Goal: Task Accomplishment & Management: Use online tool/utility

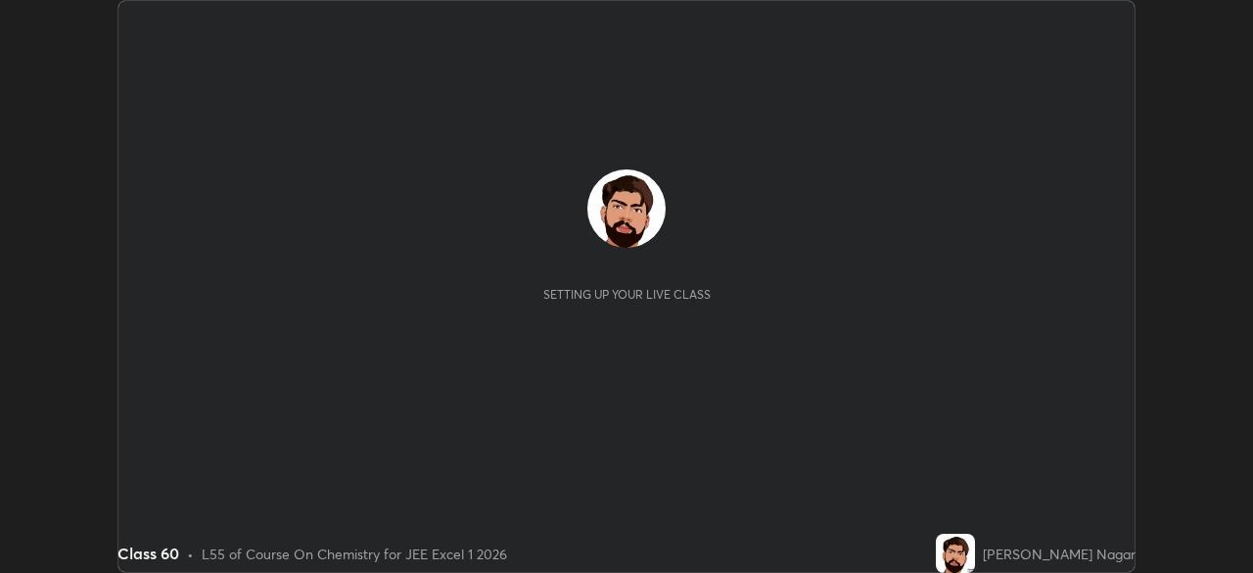
scroll to position [573, 1252]
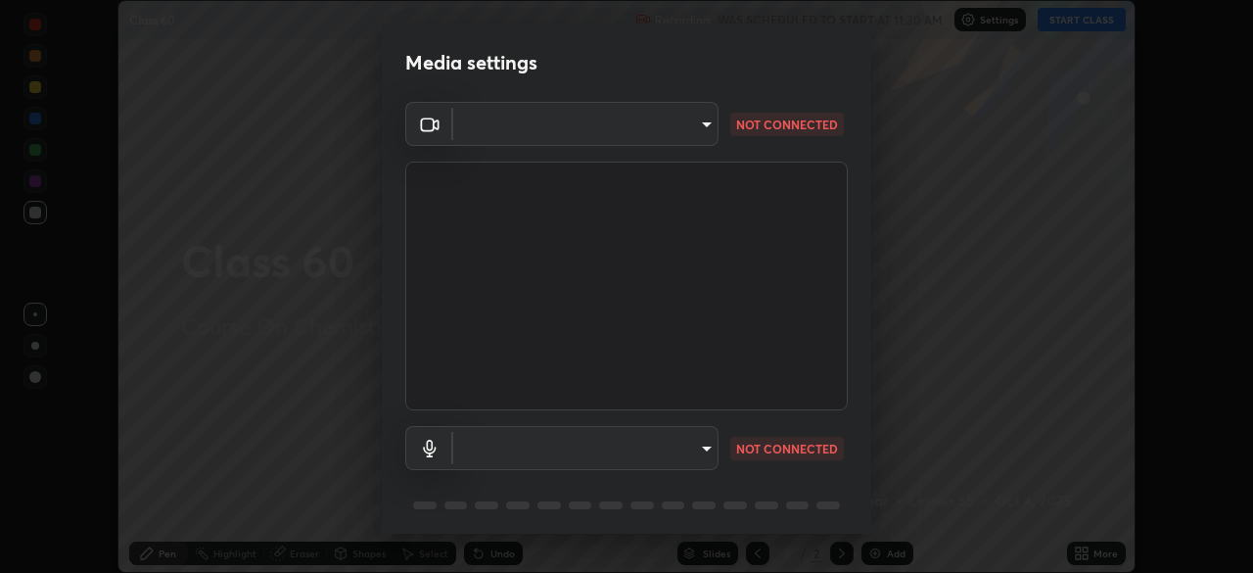
type input "134d1b19bf6860d587459906a7679876aeb3e381516b9be6bb745b9f97a347e3"
type input "communications"
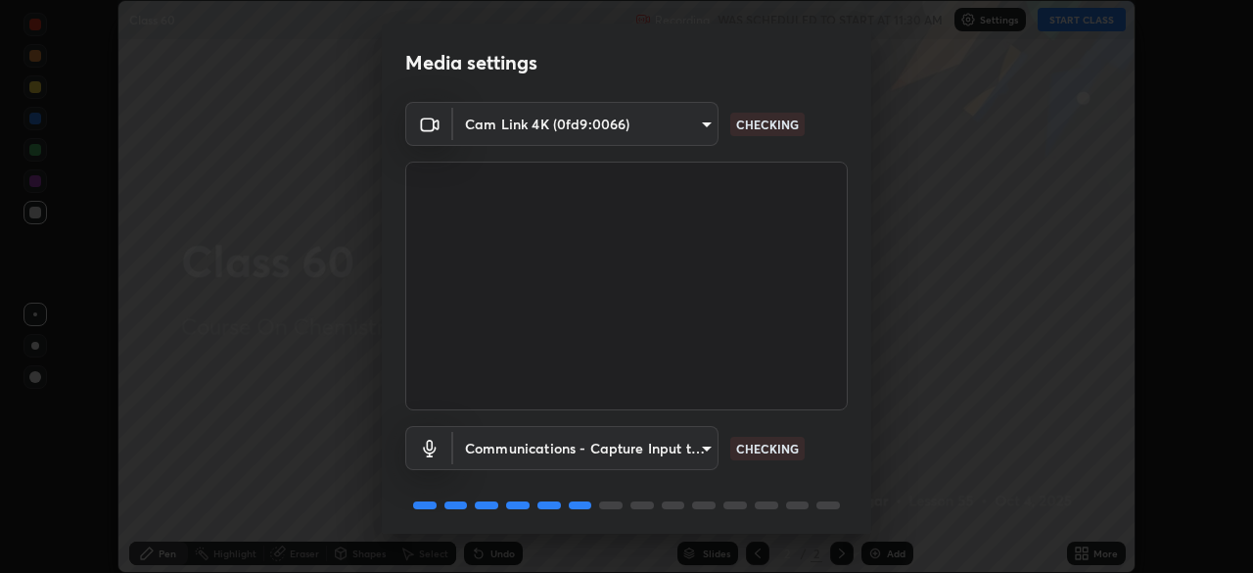
scroll to position [69, 0]
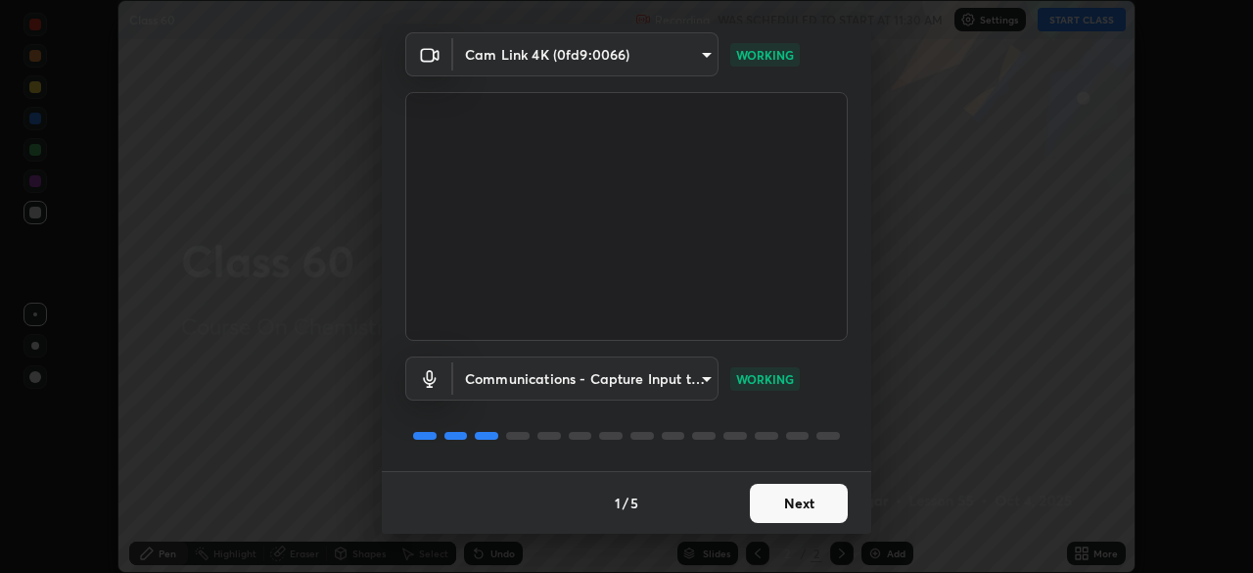
click at [807, 504] on button "Next" at bounding box center [799, 502] width 98 height 39
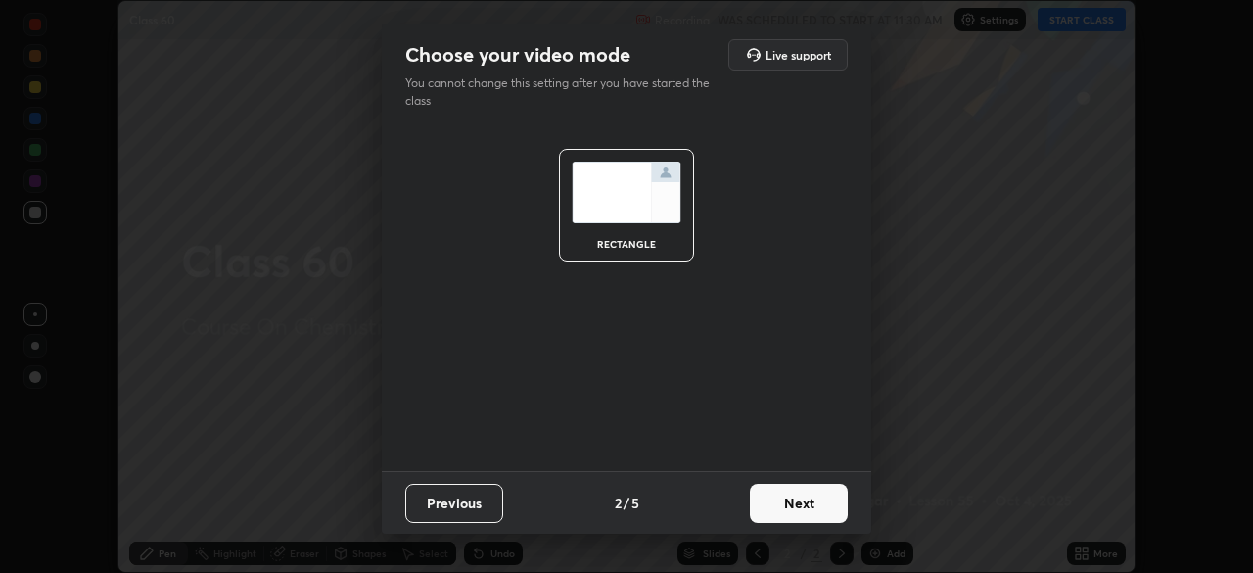
scroll to position [0, 0]
click at [807, 504] on button "Next" at bounding box center [799, 502] width 98 height 39
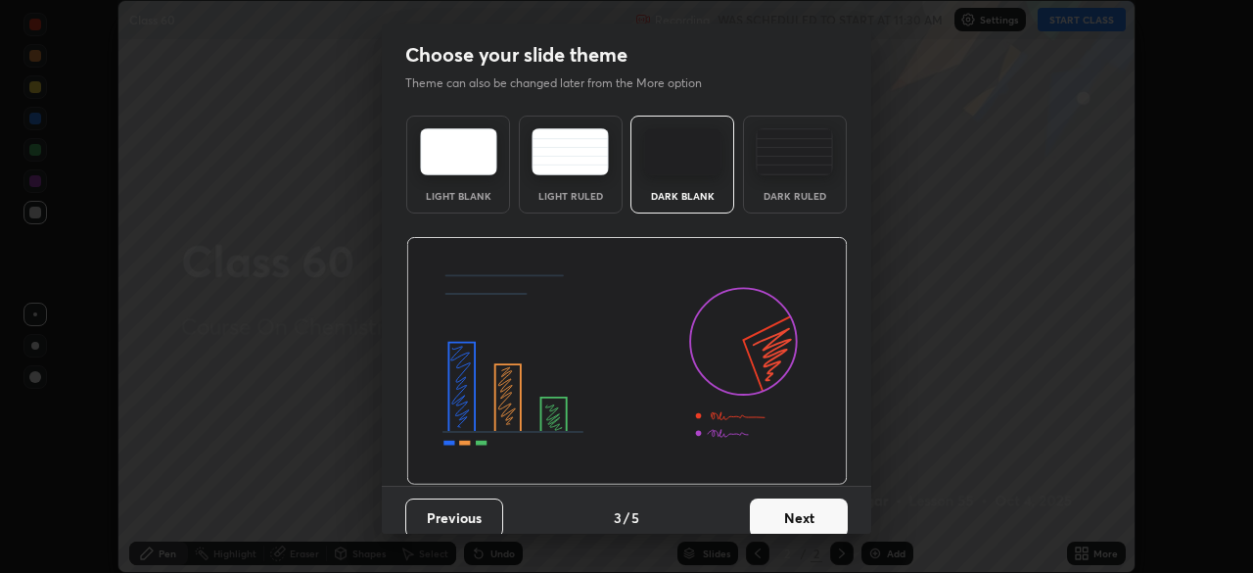
click at [807, 504] on button "Next" at bounding box center [799, 517] width 98 height 39
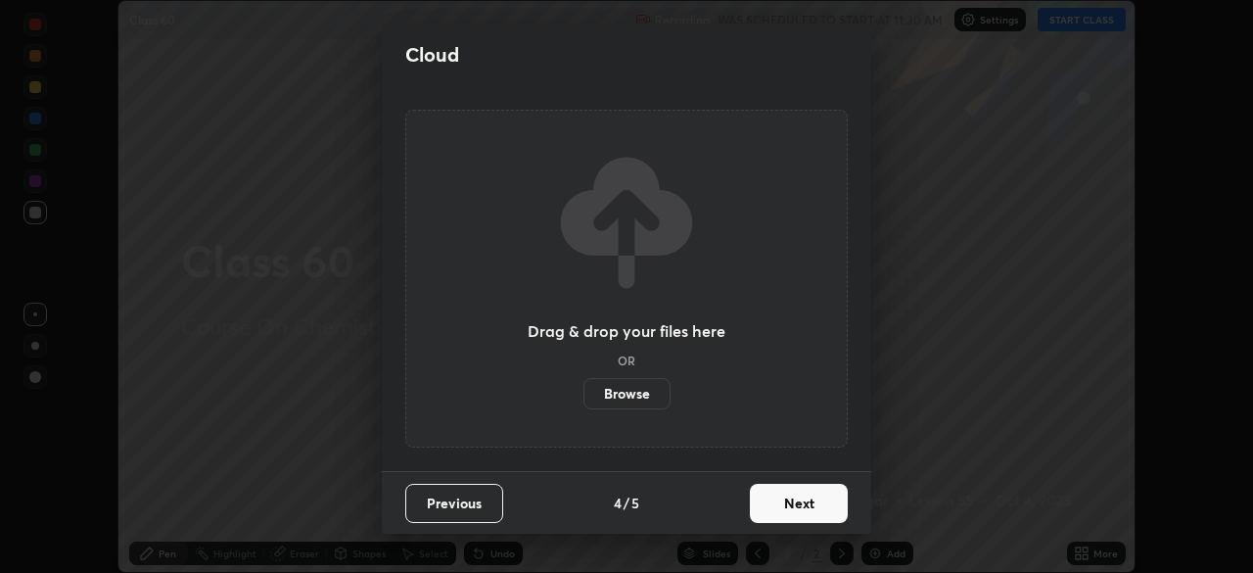
click at [815, 506] on button "Next" at bounding box center [799, 502] width 98 height 39
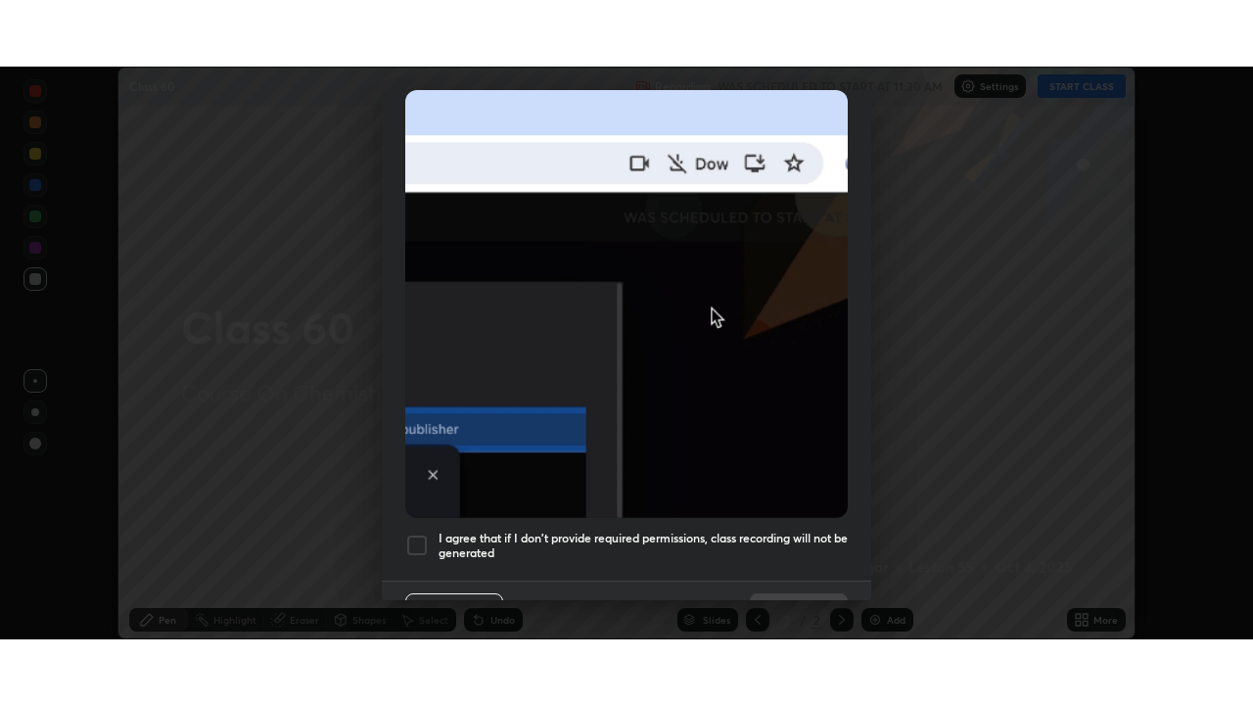
scroll to position [469, 0]
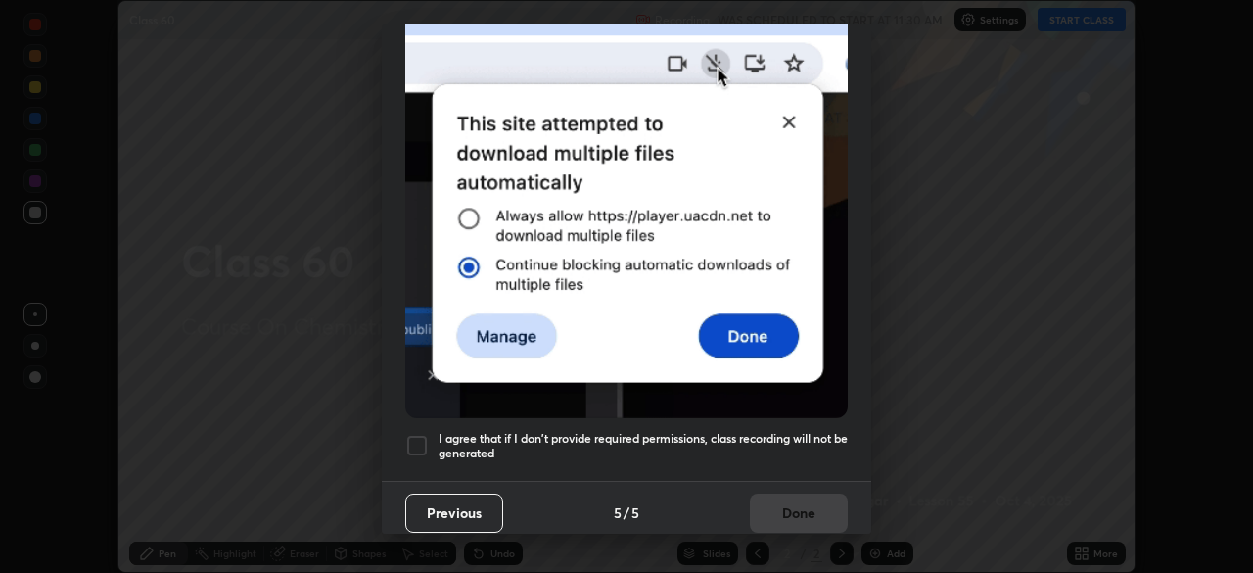
click at [816, 449] on h5 "I agree that if I don't provide required permissions, class recording will not …" at bounding box center [642, 446] width 409 height 30
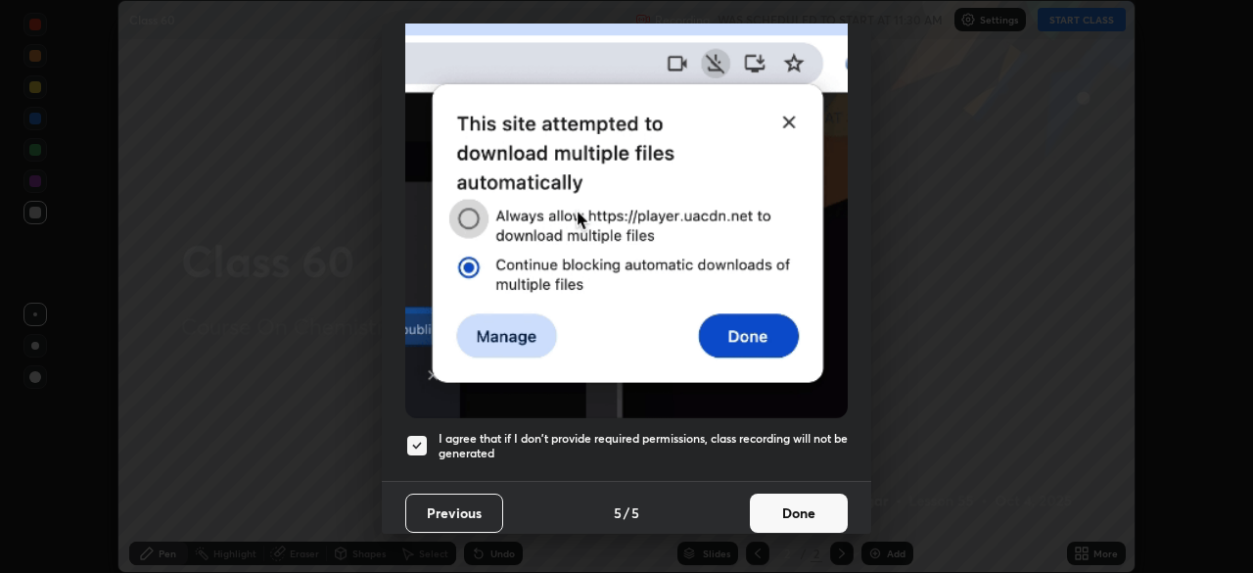
click at [815, 494] on button "Done" at bounding box center [799, 512] width 98 height 39
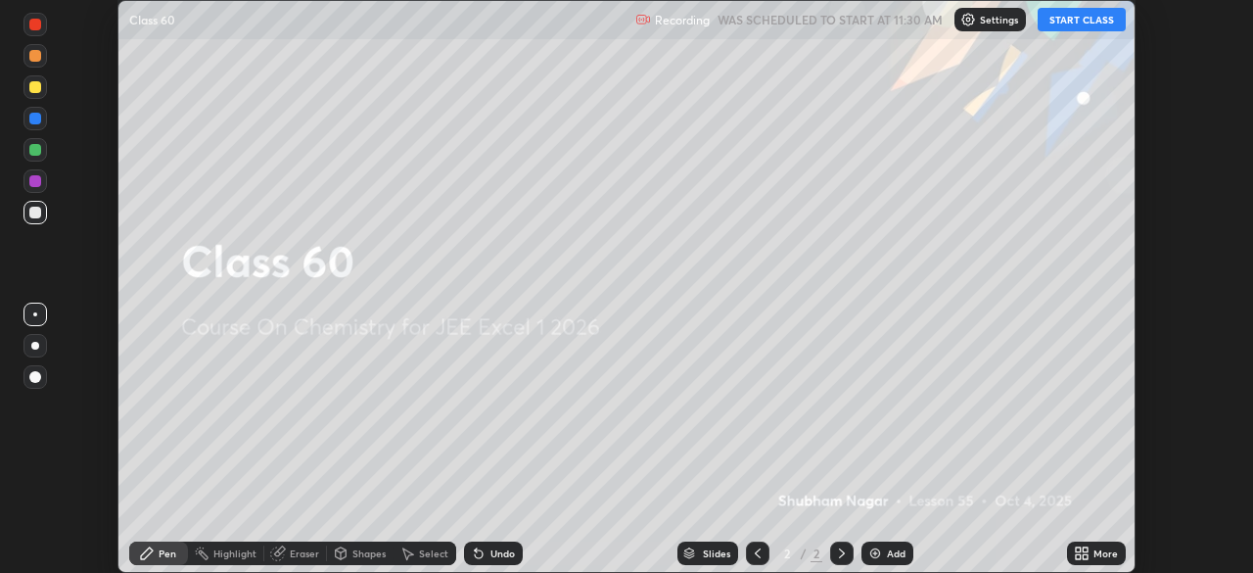
click at [1102, 24] on button "START CLASS" at bounding box center [1081, 19] width 88 height 23
click at [1091, 555] on div "More" at bounding box center [1096, 552] width 59 height 23
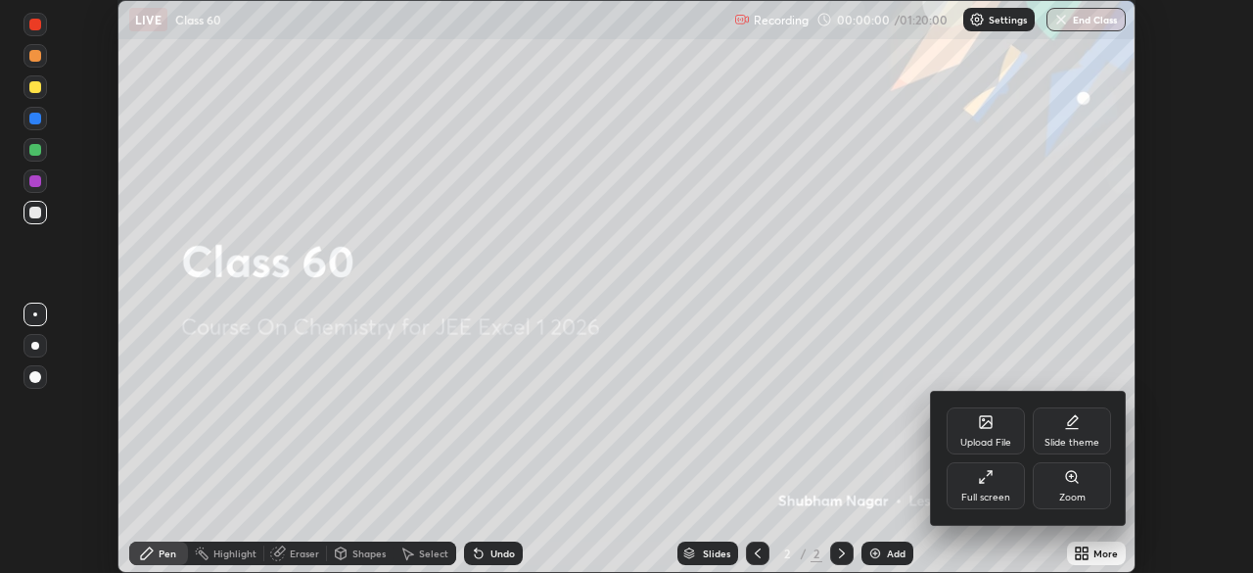
click at [1003, 493] on div "Full screen" at bounding box center [985, 497] width 49 height 10
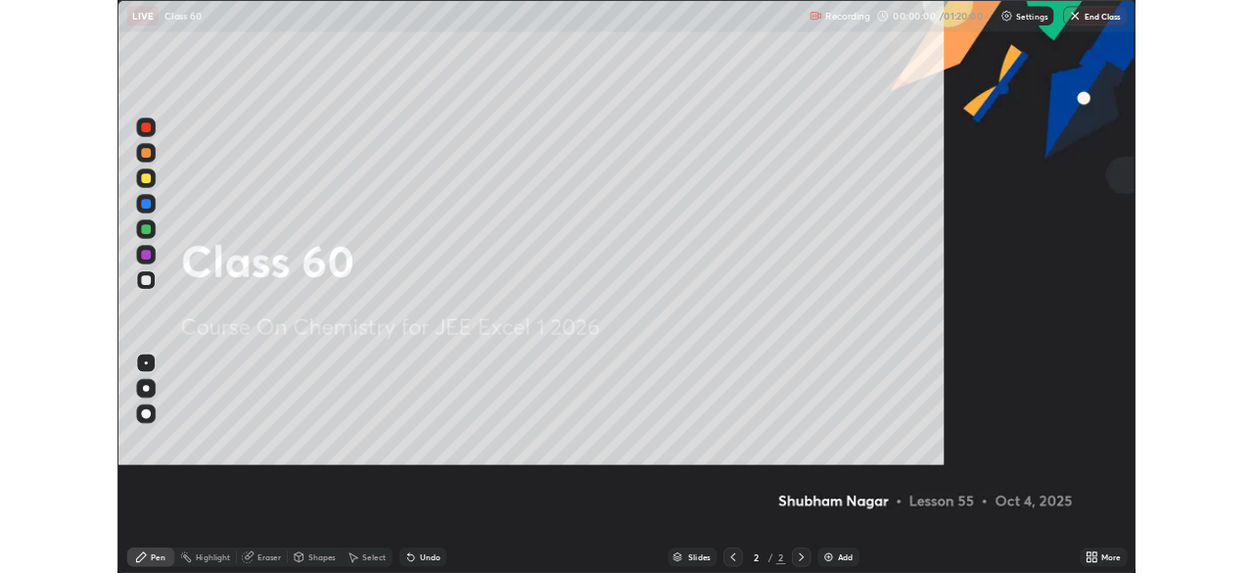
scroll to position [705, 1253]
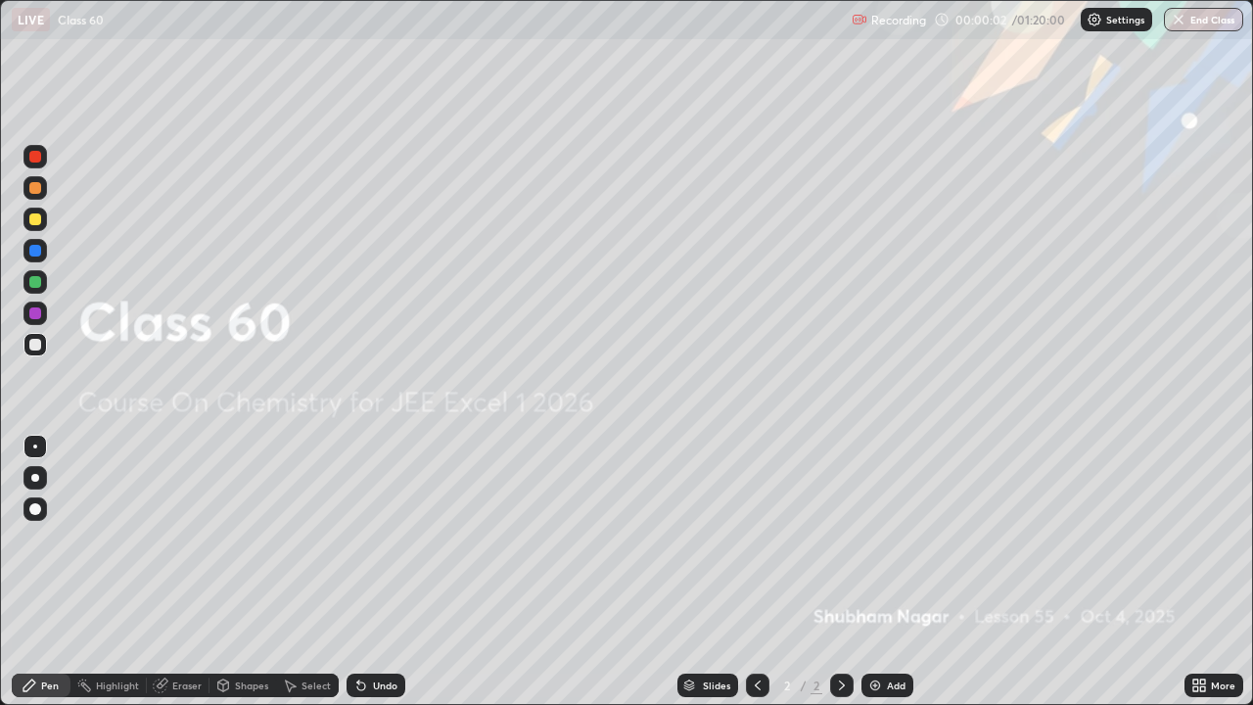
click at [895, 572] on div "Add" at bounding box center [896, 685] width 19 height 10
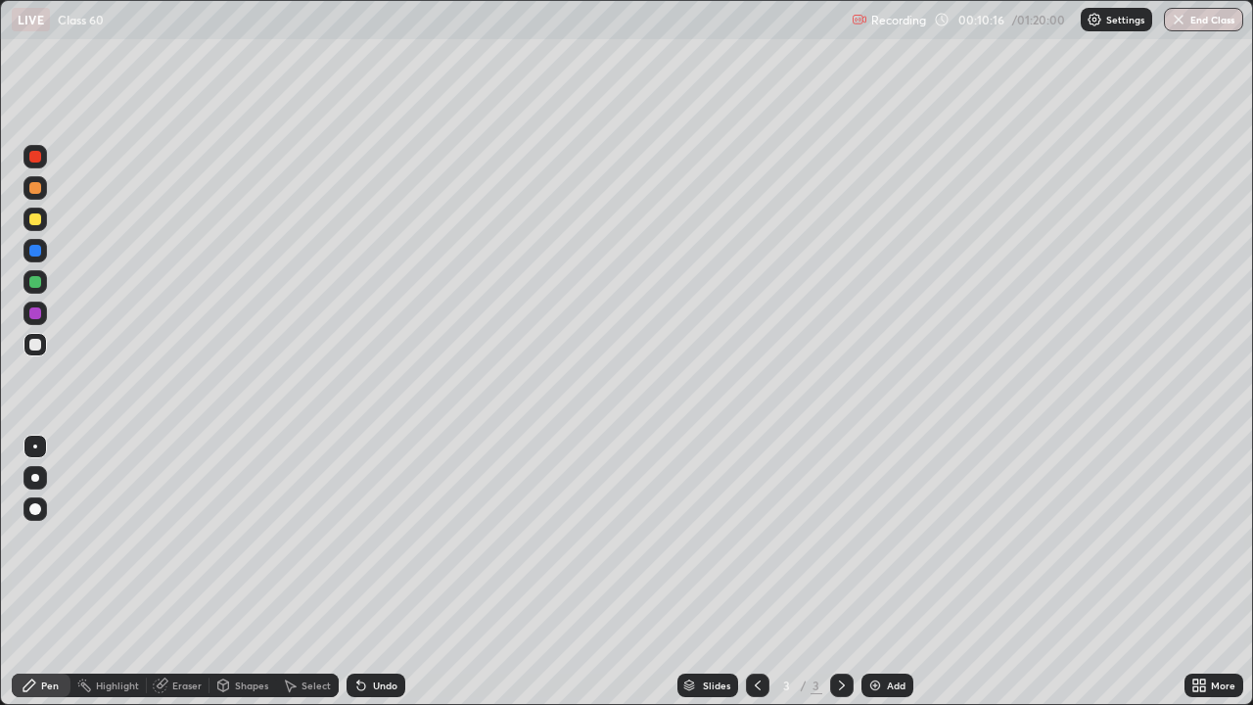
click at [32, 479] on div at bounding box center [35, 478] width 8 height 8
click at [41, 224] on div at bounding box center [34, 218] width 23 height 23
click at [33, 343] on div at bounding box center [35, 345] width 12 height 12
click at [847, 572] on icon at bounding box center [842, 685] width 16 height 16
click at [879, 572] on img at bounding box center [875, 685] width 16 height 16
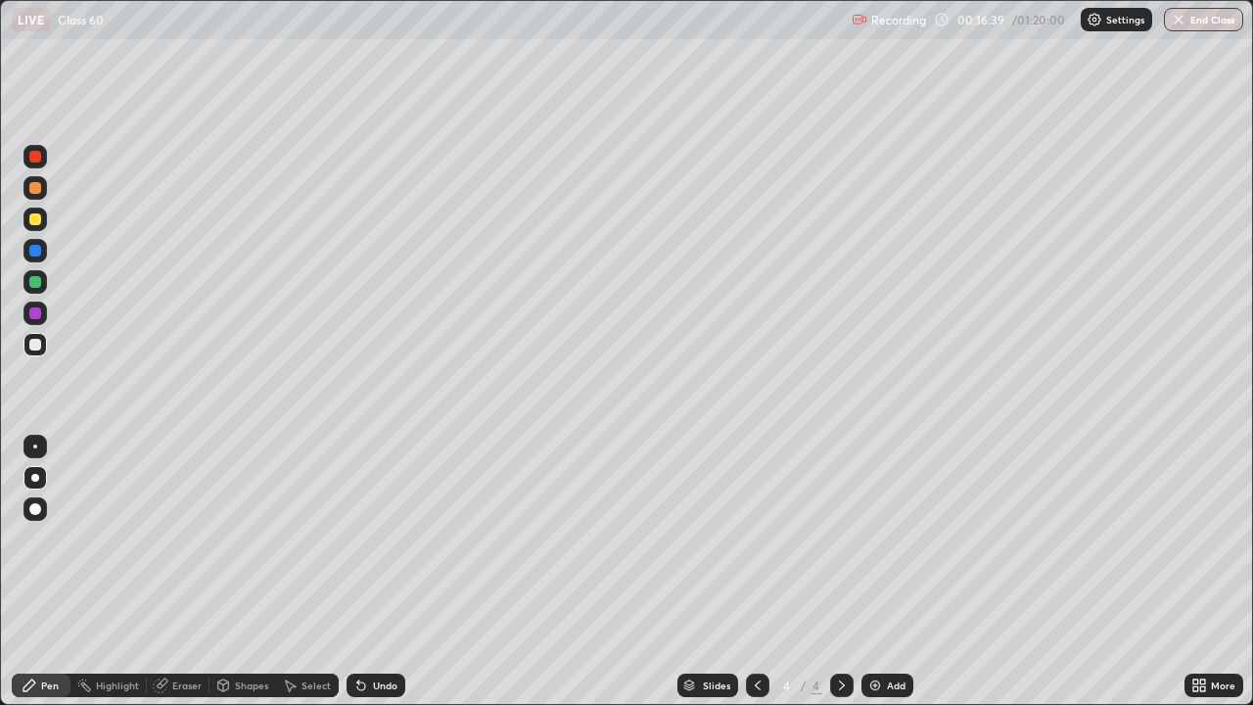
click at [34, 222] on div at bounding box center [35, 219] width 12 height 12
click at [987, 572] on div "Slides 4 / 4 Add" at bounding box center [794, 684] width 779 height 39
click at [762, 572] on icon at bounding box center [758, 685] width 16 height 16
click at [41, 349] on div at bounding box center [34, 344] width 23 height 23
click at [33, 252] on div at bounding box center [35, 251] width 12 height 12
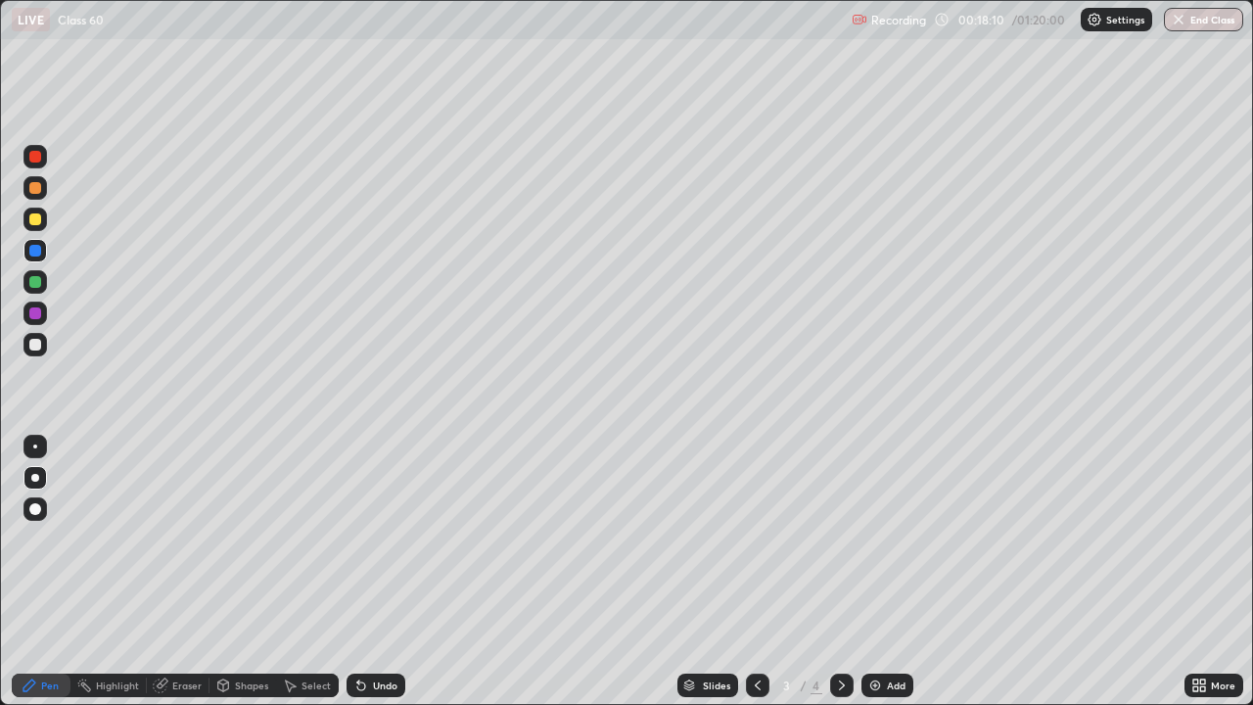
click at [34, 343] on div at bounding box center [35, 345] width 12 height 12
click at [41, 285] on div at bounding box center [34, 281] width 23 height 23
click at [36, 345] on div at bounding box center [35, 345] width 12 height 12
click at [30, 343] on div at bounding box center [35, 345] width 12 height 12
click at [20, 353] on div at bounding box center [35, 344] width 31 height 31
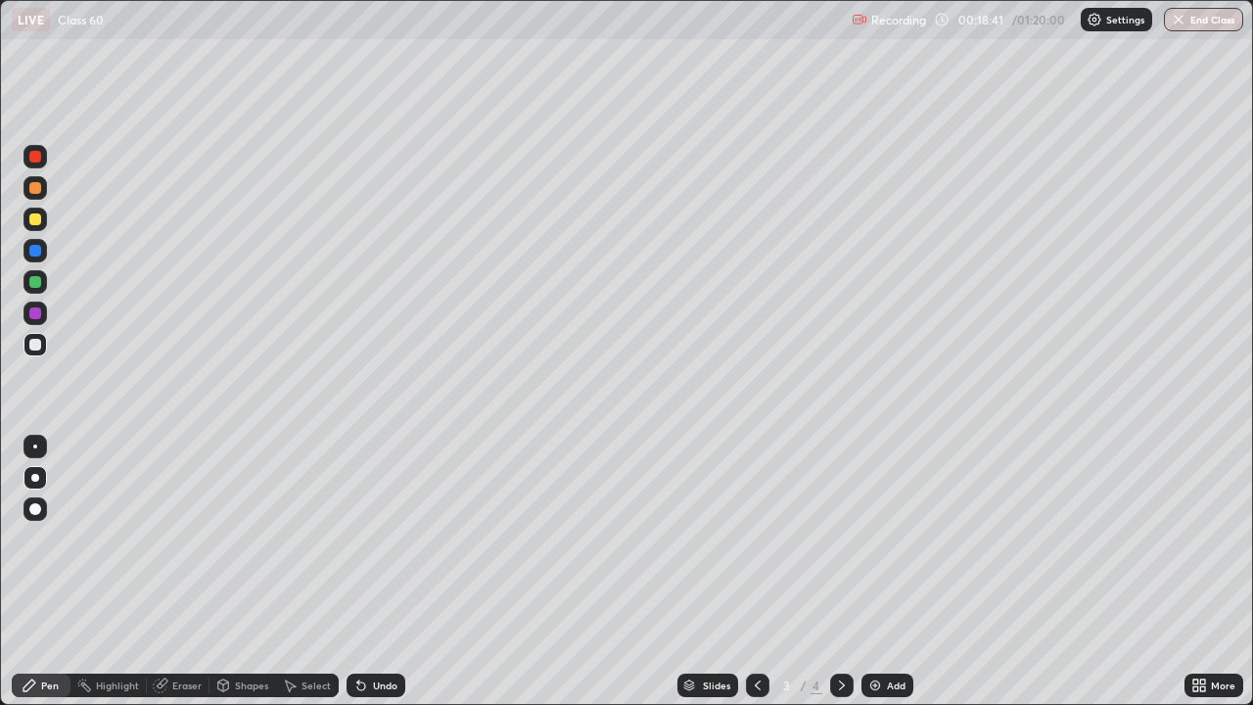
click at [38, 255] on div at bounding box center [35, 251] width 12 height 12
click at [40, 348] on div at bounding box center [35, 345] width 12 height 12
click at [365, 572] on icon at bounding box center [361, 685] width 16 height 16
click at [384, 572] on div "Undo" at bounding box center [375, 684] width 59 height 23
click at [37, 223] on div at bounding box center [35, 219] width 12 height 12
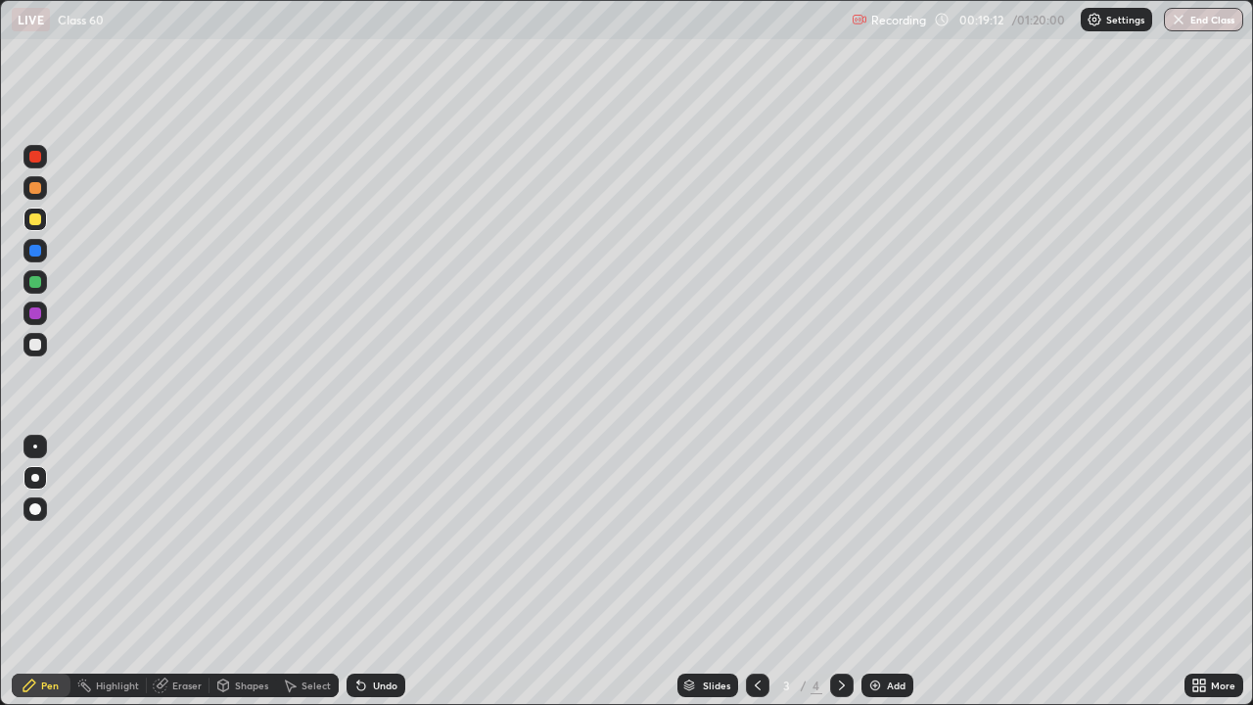
click at [32, 346] on div at bounding box center [35, 345] width 12 height 12
click at [375, 572] on div "Undo" at bounding box center [375, 684] width 59 height 23
click at [40, 341] on div at bounding box center [35, 345] width 12 height 12
click at [35, 282] on div at bounding box center [35, 282] width 12 height 12
click at [33, 349] on div at bounding box center [35, 345] width 12 height 12
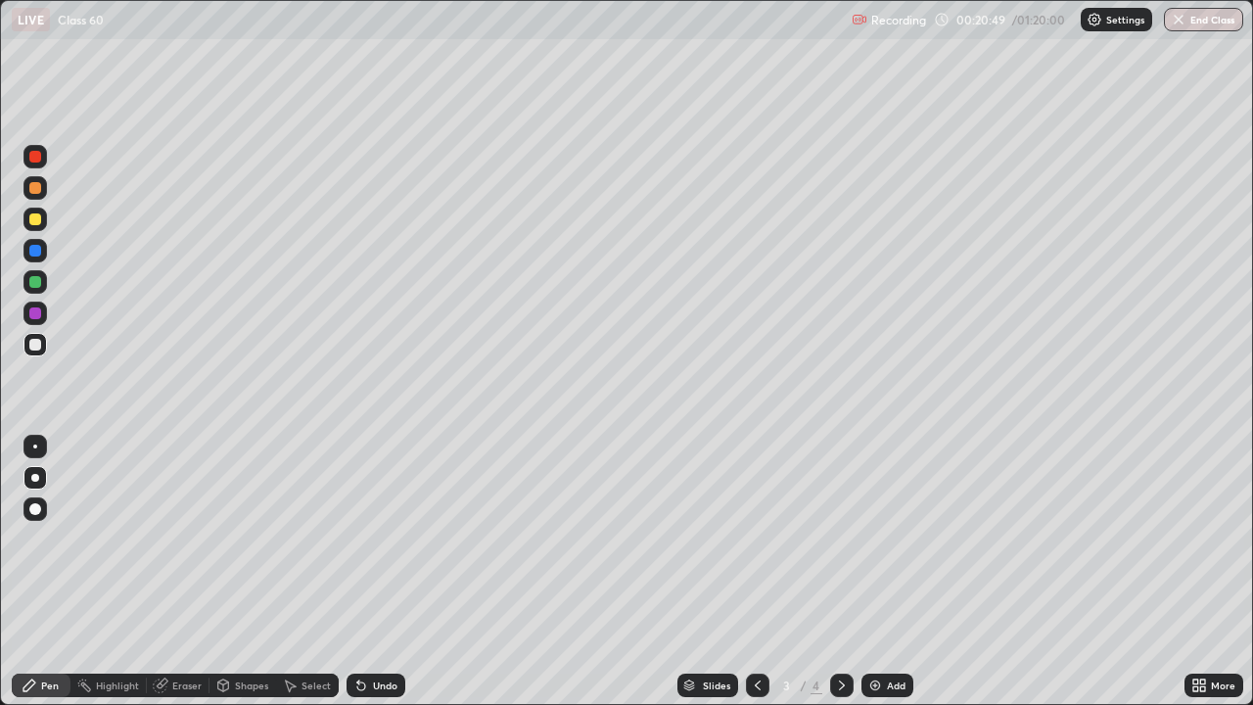
click at [36, 280] on div at bounding box center [35, 282] width 12 height 12
click at [40, 253] on div at bounding box center [35, 251] width 12 height 12
click at [849, 572] on div at bounding box center [841, 684] width 23 height 23
click at [187, 572] on div "Eraser" at bounding box center [186, 685] width 29 height 10
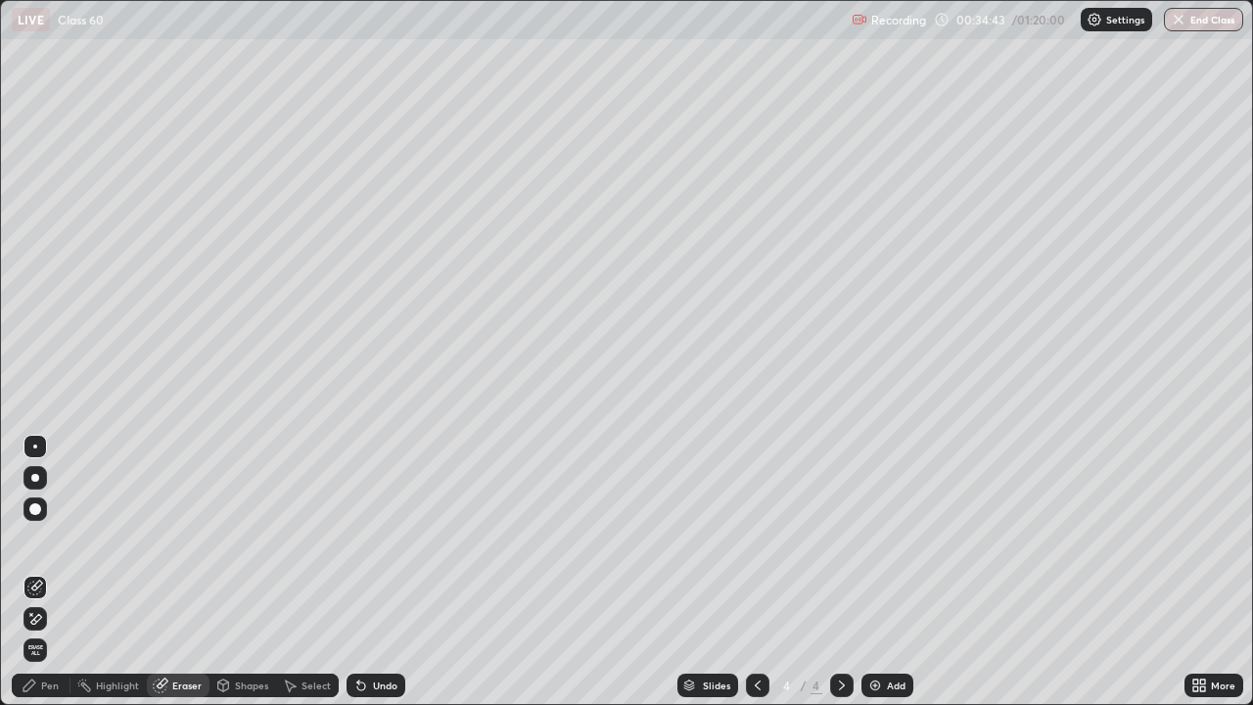
click at [37, 515] on div at bounding box center [34, 508] width 23 height 23
click at [36, 572] on icon at bounding box center [30, 685] width 16 height 16
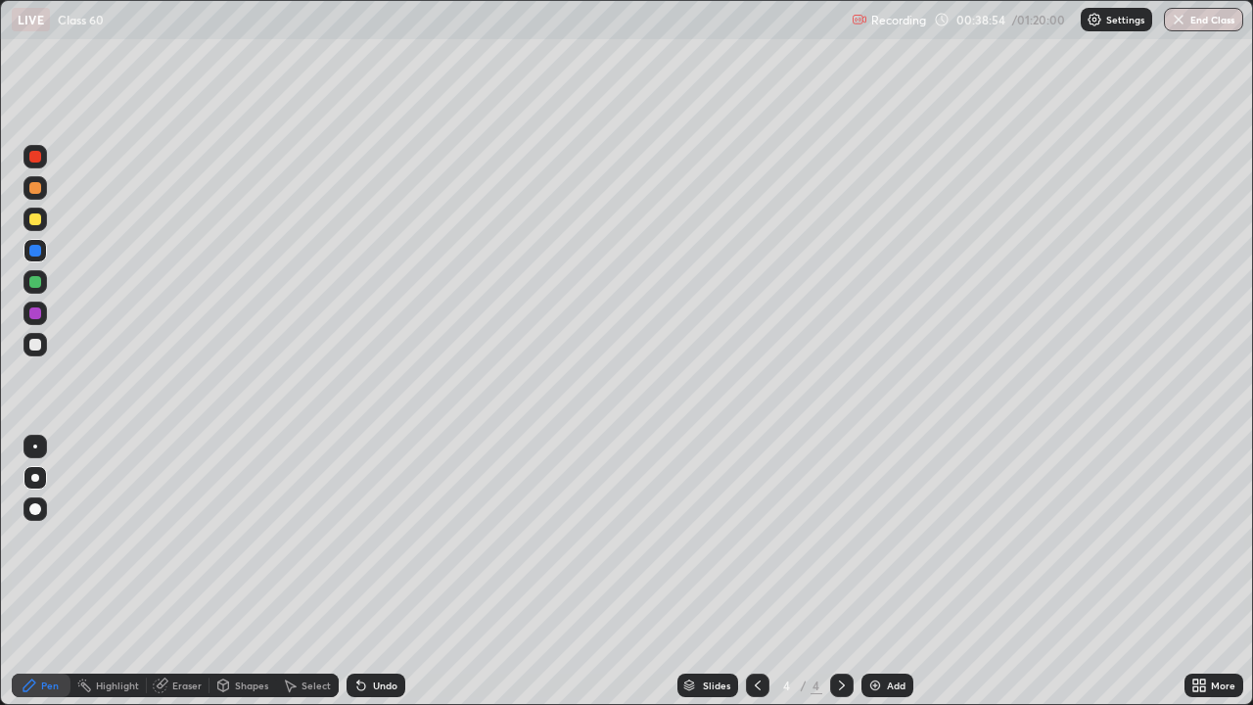
click at [39, 216] on div at bounding box center [35, 219] width 12 height 12
click at [361, 572] on icon at bounding box center [361, 686] width 8 height 8
click at [38, 345] on div at bounding box center [35, 345] width 12 height 12
click at [357, 572] on div "Undo" at bounding box center [375, 684] width 59 height 23
click at [361, 572] on icon at bounding box center [361, 686] width 8 height 8
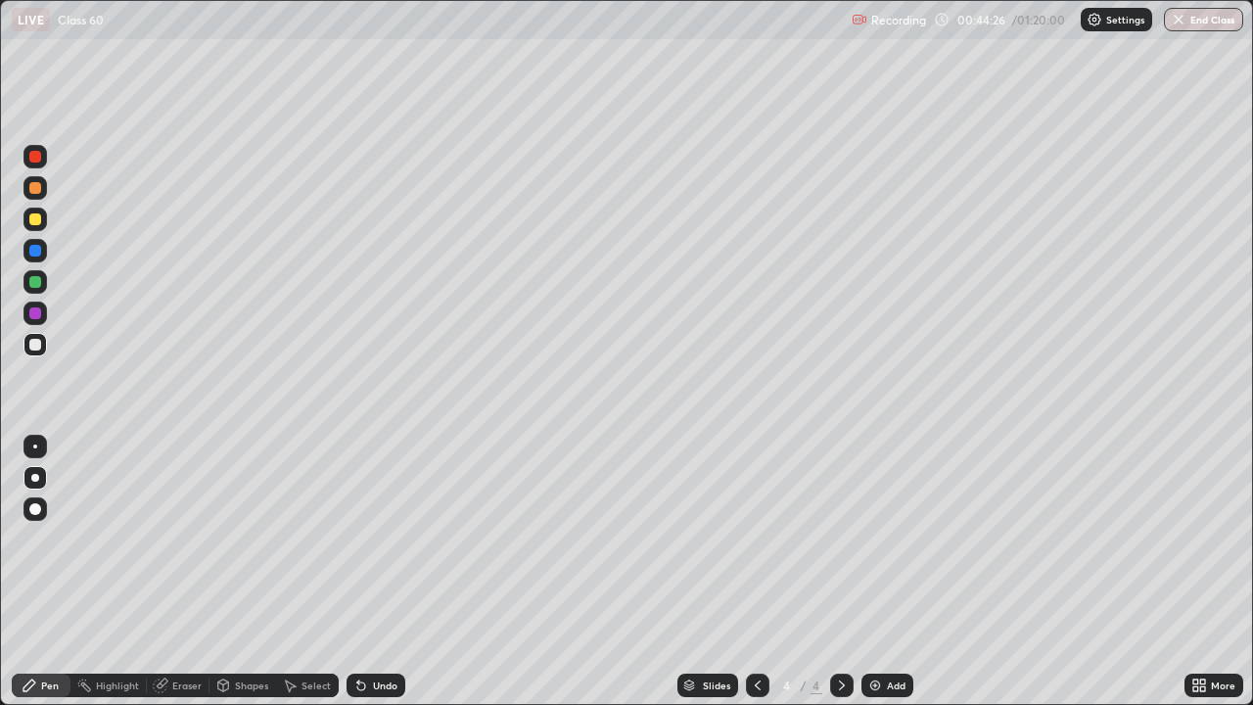
click at [357, 572] on icon at bounding box center [361, 686] width 8 height 8
click at [34, 320] on div at bounding box center [34, 312] width 23 height 23
click at [34, 344] on div at bounding box center [35, 345] width 12 height 12
click at [358, 572] on icon at bounding box center [361, 686] width 8 height 8
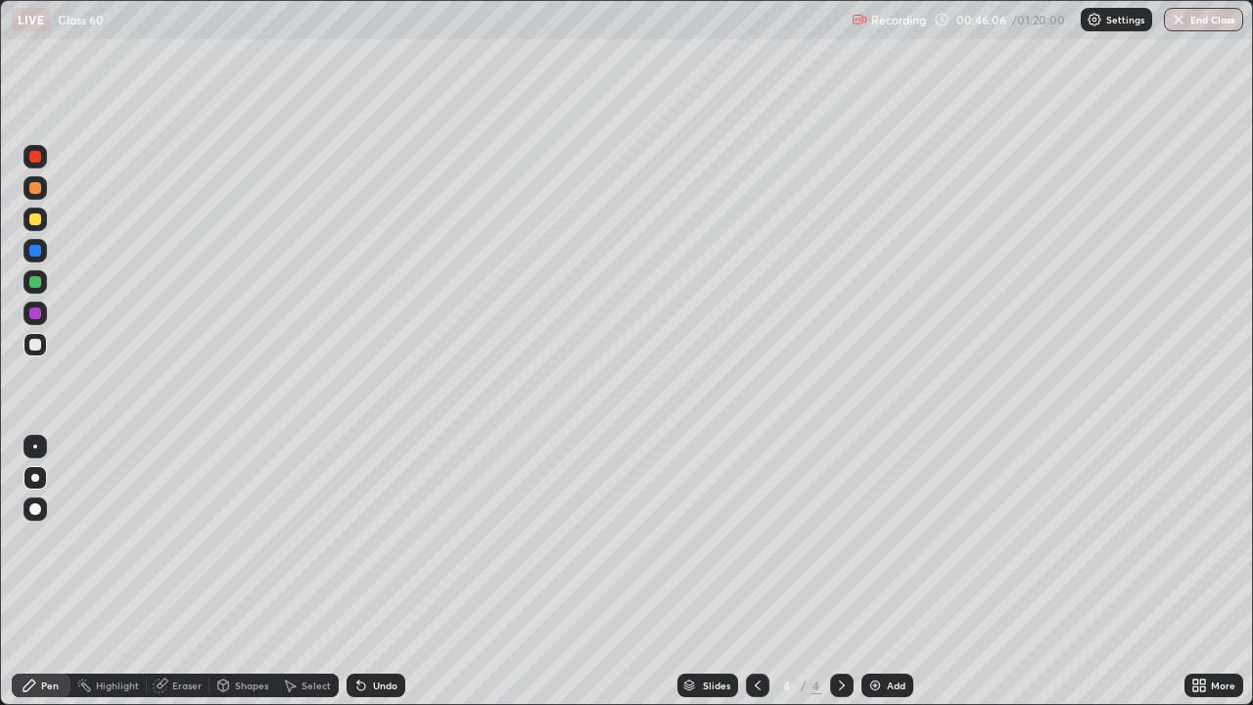
click at [356, 572] on div "Undo" at bounding box center [375, 684] width 59 height 23
click at [367, 572] on div "Undo" at bounding box center [375, 684] width 59 height 23
click at [372, 572] on div "Undo" at bounding box center [375, 684] width 59 height 23
click at [883, 572] on div "Slides 4 / 4 Add" at bounding box center [794, 684] width 779 height 39
click at [34, 221] on div at bounding box center [35, 219] width 12 height 12
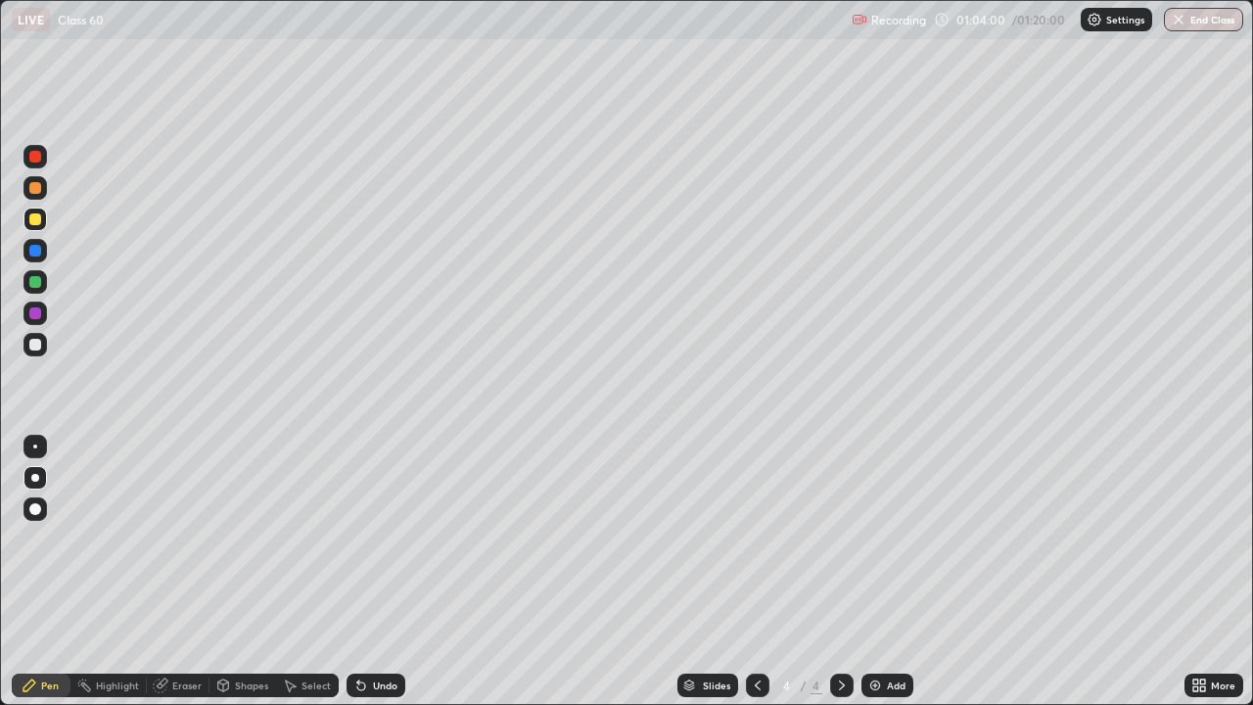
click at [890, 572] on div "Slides 4 / 4 Add" at bounding box center [794, 684] width 779 height 39
click at [868, 572] on img at bounding box center [875, 685] width 16 height 16
click at [34, 189] on div at bounding box center [35, 188] width 12 height 12
click at [37, 344] on div at bounding box center [35, 345] width 12 height 12
click at [177, 572] on div "Eraser" at bounding box center [186, 685] width 29 height 10
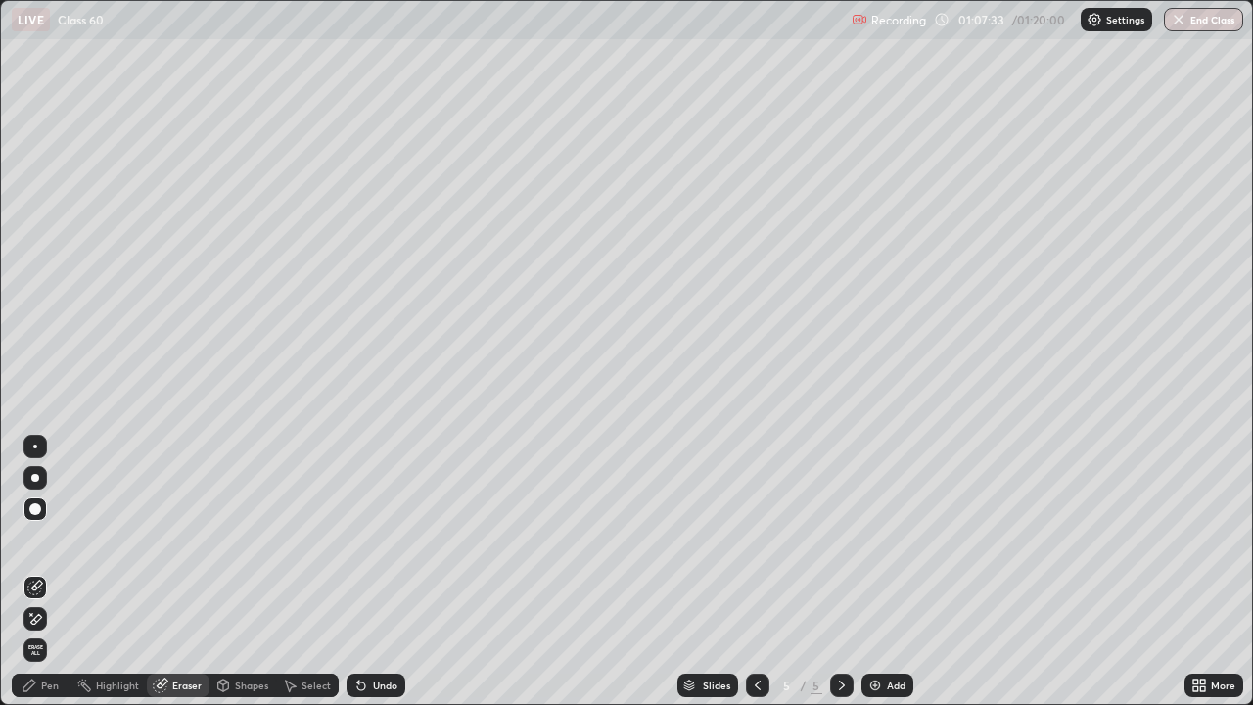
click at [42, 572] on div "Pen" at bounding box center [50, 685] width 18 height 10
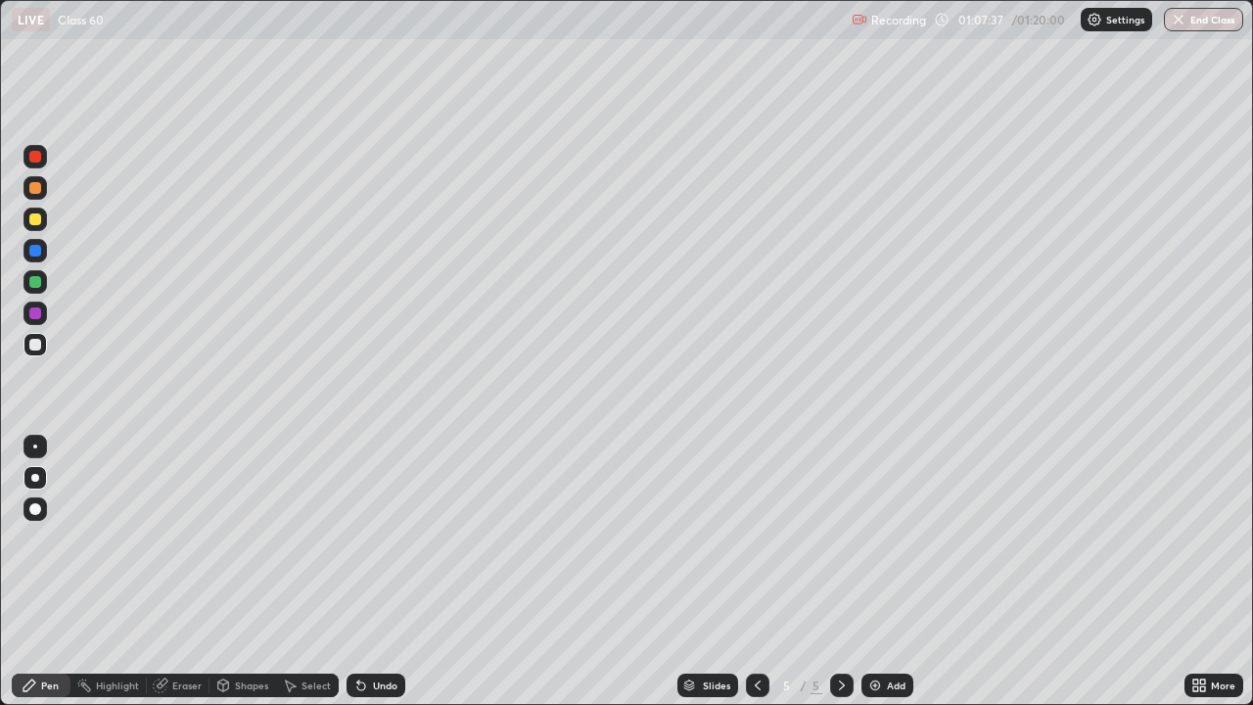
click at [31, 353] on div at bounding box center [34, 344] width 23 height 23
click at [36, 320] on div at bounding box center [34, 312] width 23 height 23
click at [35, 342] on div at bounding box center [35, 345] width 12 height 12
click at [27, 284] on div at bounding box center [34, 281] width 23 height 23
click at [1196, 18] on button "End Class" at bounding box center [1203, 19] width 79 height 23
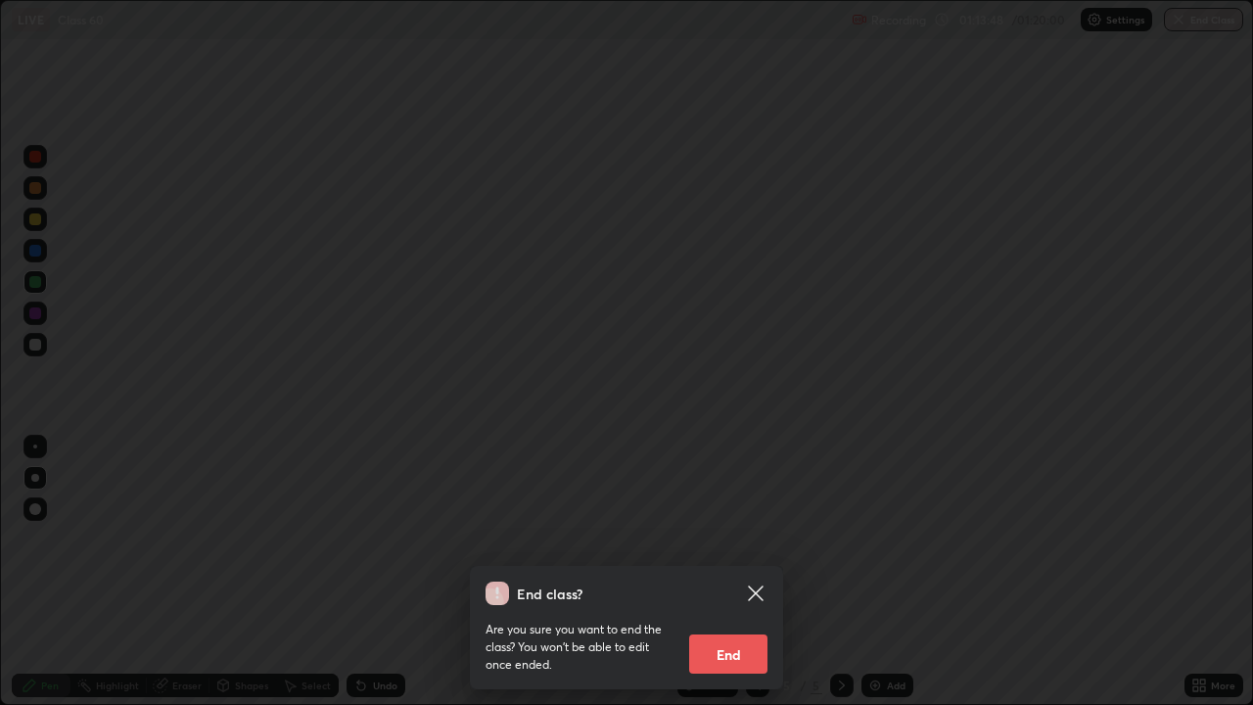
click at [754, 572] on button "End" at bounding box center [728, 653] width 78 height 39
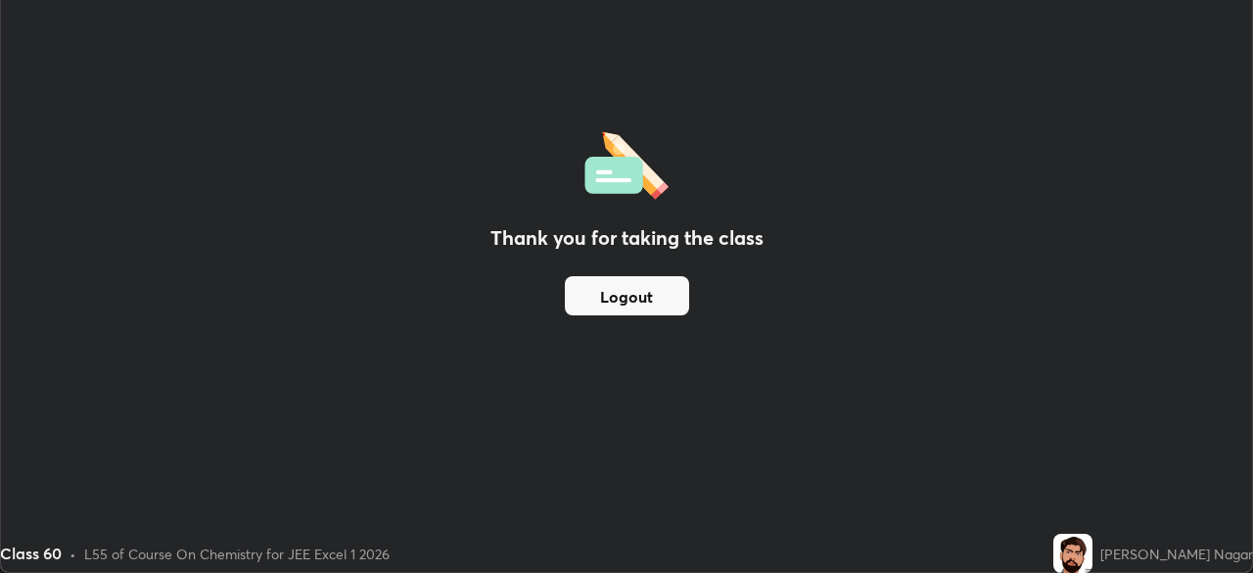
scroll to position [97295, 96614]
